Goal: Task Accomplishment & Management: Complete application form

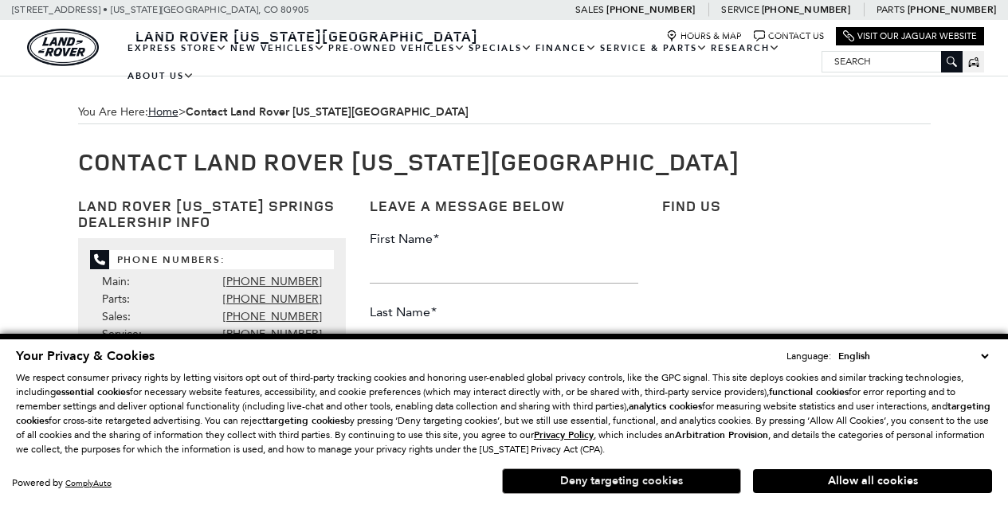
click at [643, 481] on button "Deny targeting cookies" at bounding box center [621, 480] width 239 height 25
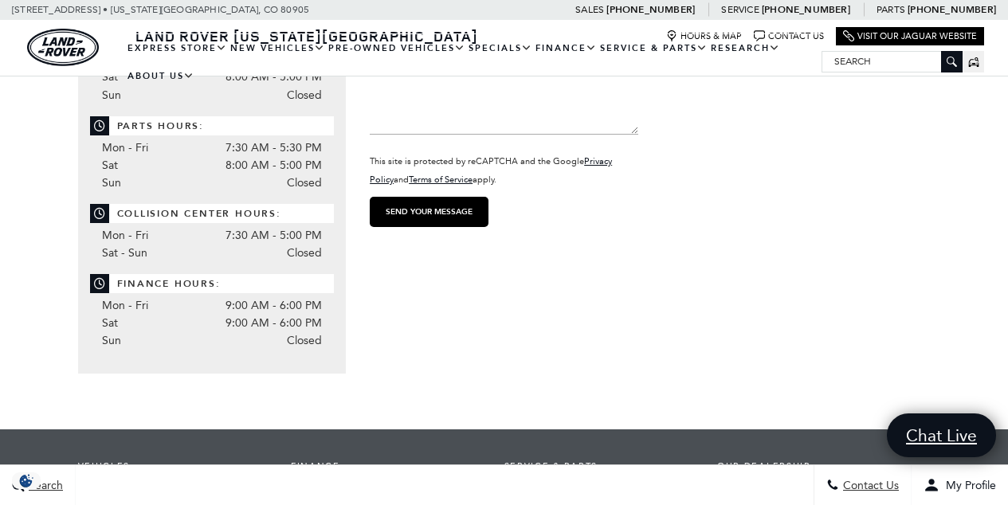
scroll to position [726, 0]
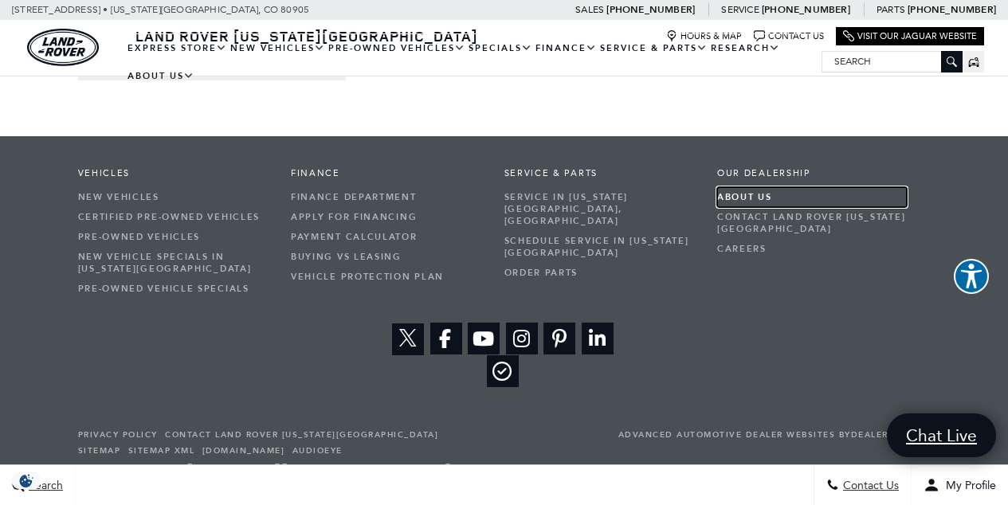
click at [738, 198] on link "About Us" at bounding box center [812, 197] width 190 height 20
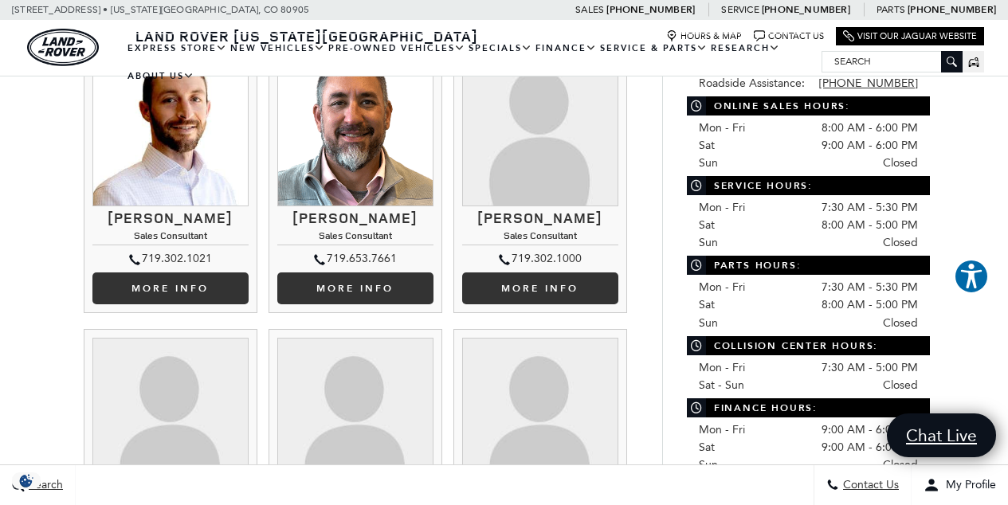
scroll to position [633, 0]
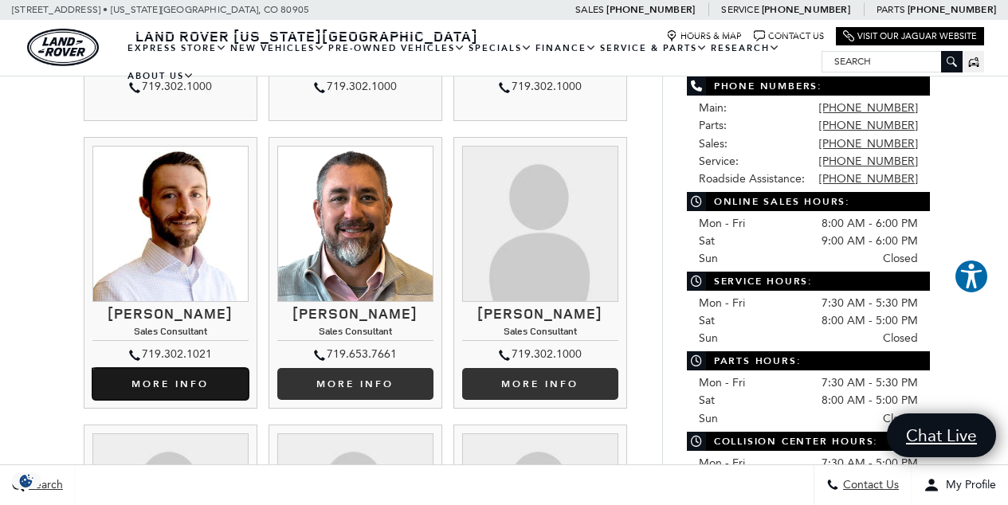
click at [186, 368] on link "More Info Kevin Heim" at bounding box center [170, 384] width 156 height 32
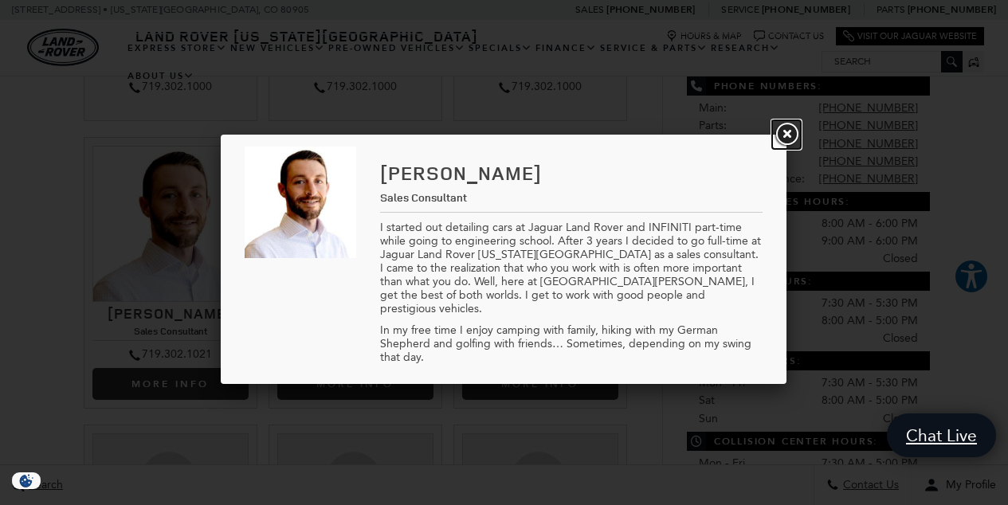
click at [785, 134] on link "Close" at bounding box center [786, 134] width 29 height 29
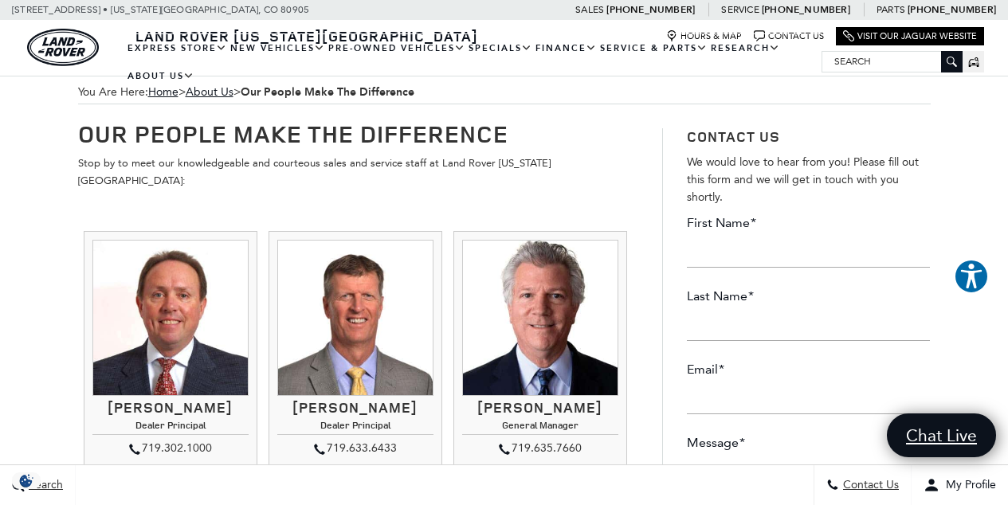
scroll to position [0, 0]
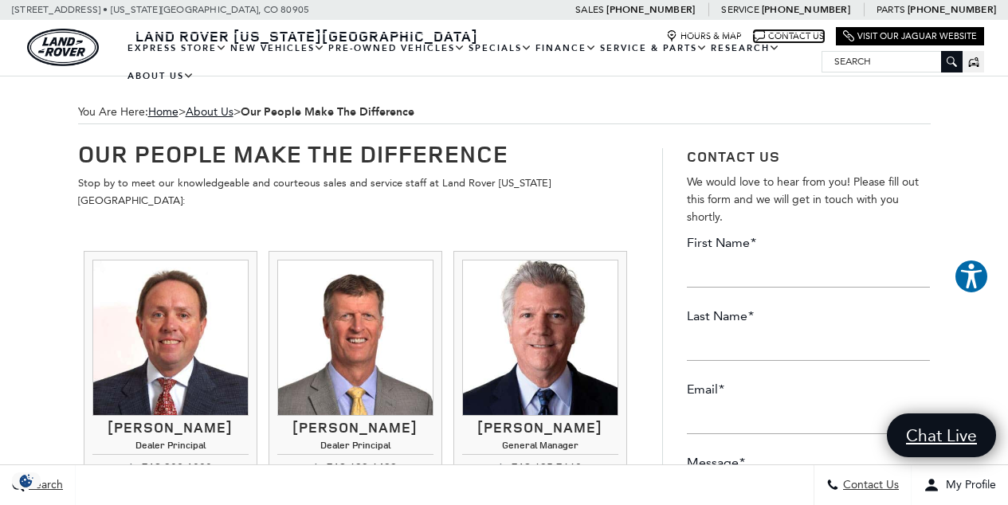
click at [799, 33] on link "Contact Us" at bounding box center [789, 36] width 70 height 12
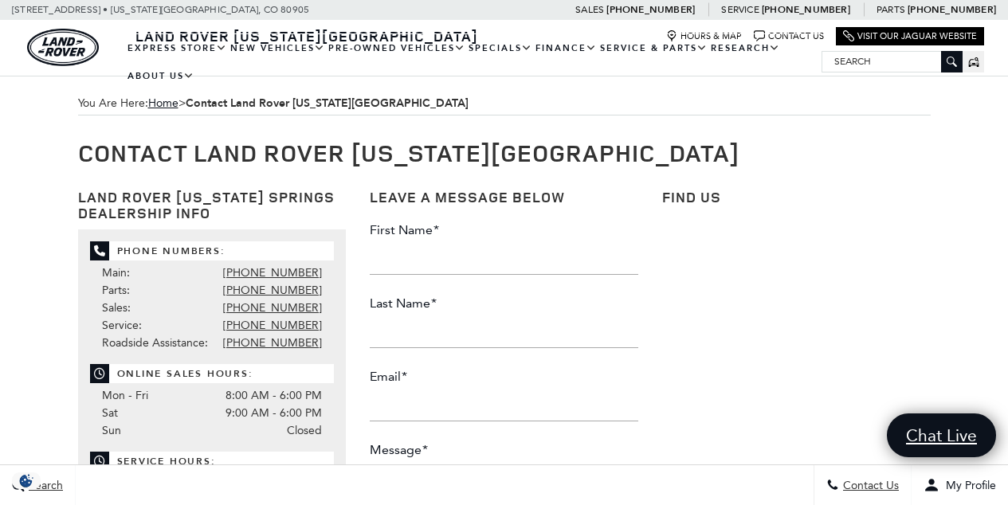
scroll to position [26, 0]
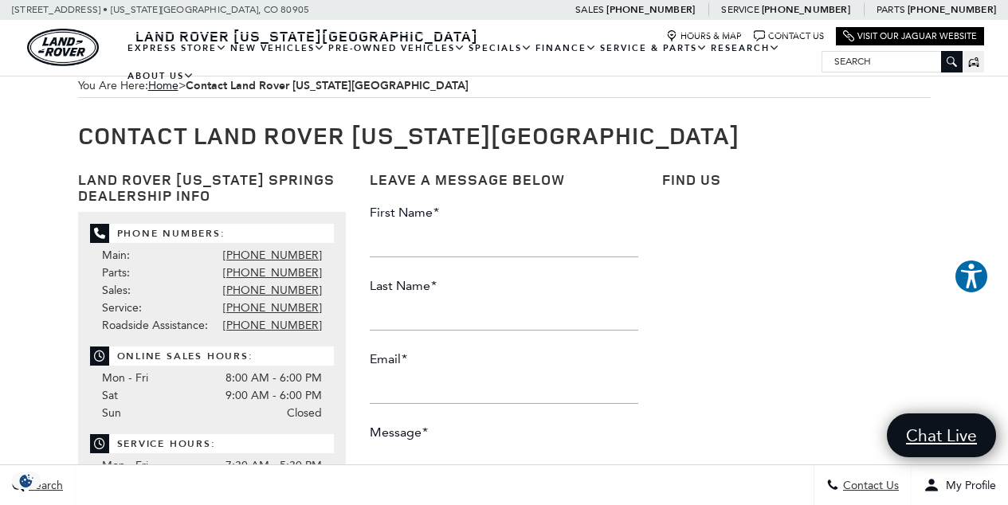
click at [444, 232] on input "First Name *" at bounding box center [504, 241] width 268 height 32
type input "Tom"
type input "Everitt"
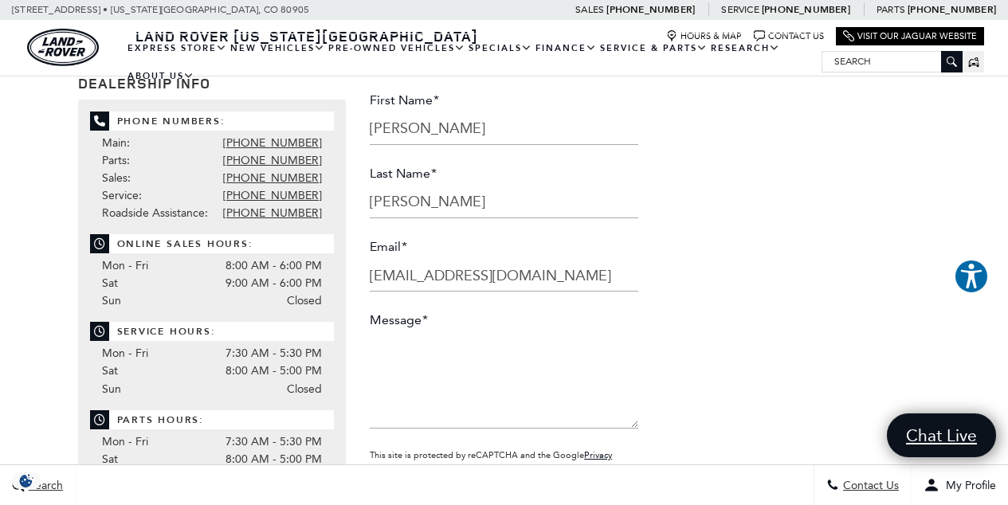
scroll to position [159, 0]
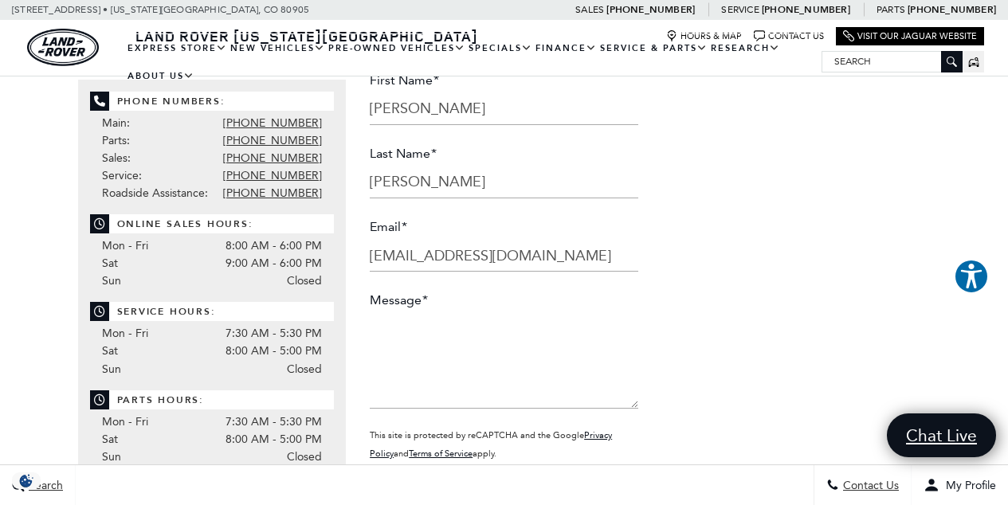
type input "teveritt22@gmail.om"
click at [457, 335] on textarea "Message *" at bounding box center [504, 361] width 268 height 96
paste textarea "Dear Jesse, My wife and I are interested in purchasing a new Range Rover Sport.…"
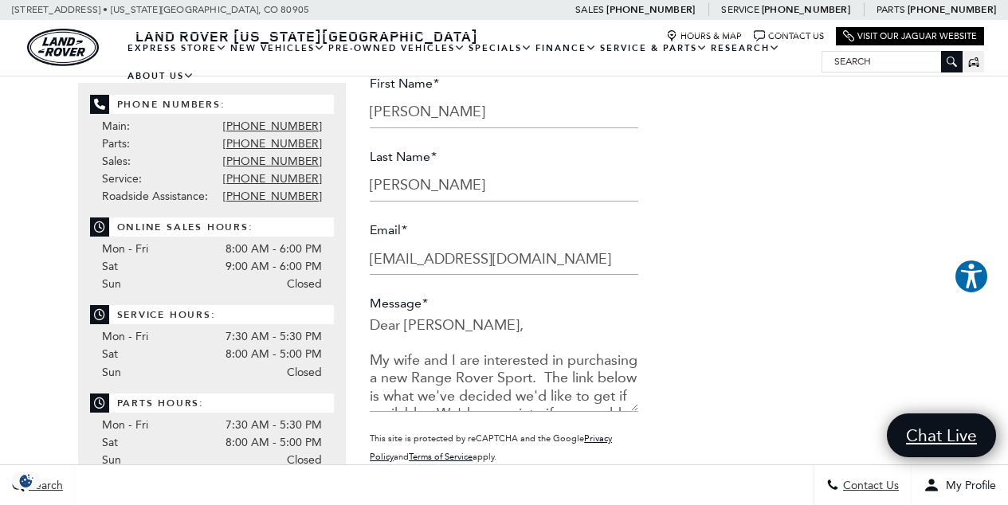
scroll to position [155, 0]
click at [450, 342] on textarea "Dear Jesse, My wife and I are interested in purchasing a new Range Rover Sport.…" at bounding box center [504, 364] width 268 height 96
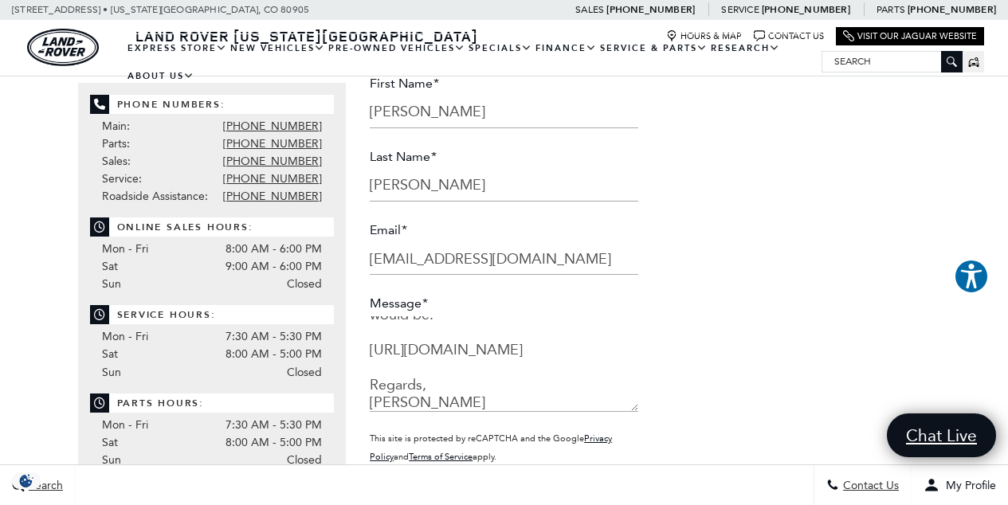
scroll to position [186, 0]
drag, startPoint x: 446, startPoint y: 401, endPoint x: 361, endPoint y: 377, distance: 88.5
click at [361, 377] on div "Leave a Message Below First Name * Tom Last Name * Everitt Email * teveritt22@g…" at bounding box center [504, 269] width 292 height 485
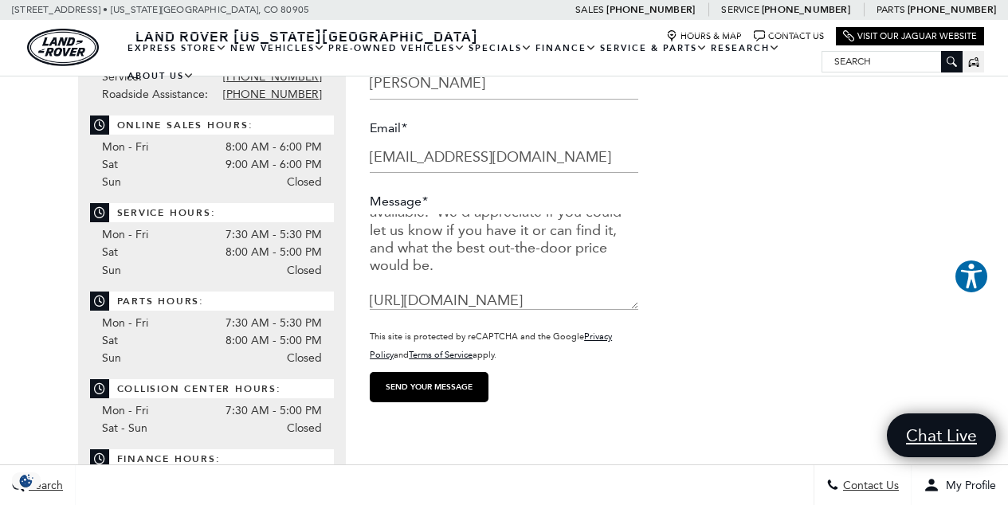
scroll to position [278, 0]
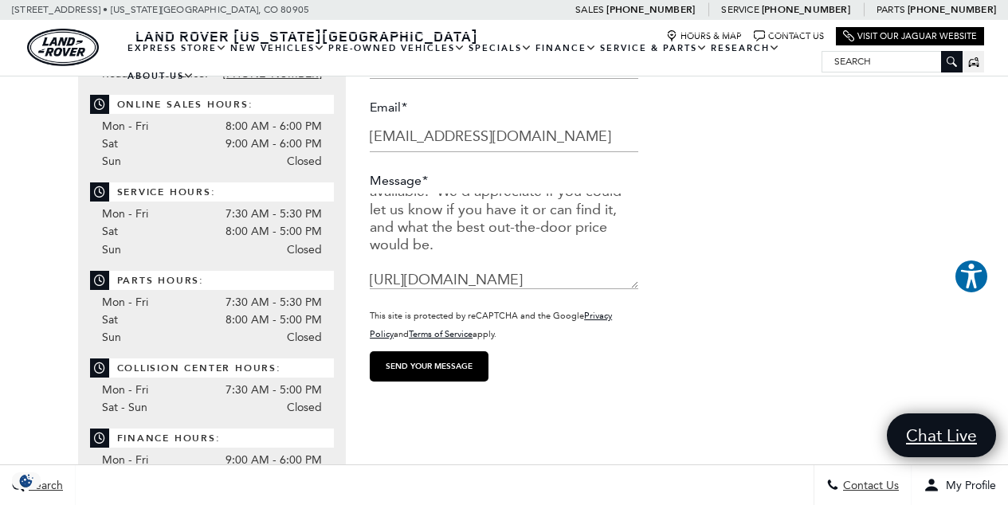
type textarea "My wife and I are interested in purchasing a new Range Rover Sport. The link be…"
click at [411, 365] on input "Send your message" at bounding box center [429, 366] width 119 height 30
